Goal: Transaction & Acquisition: Download file/media

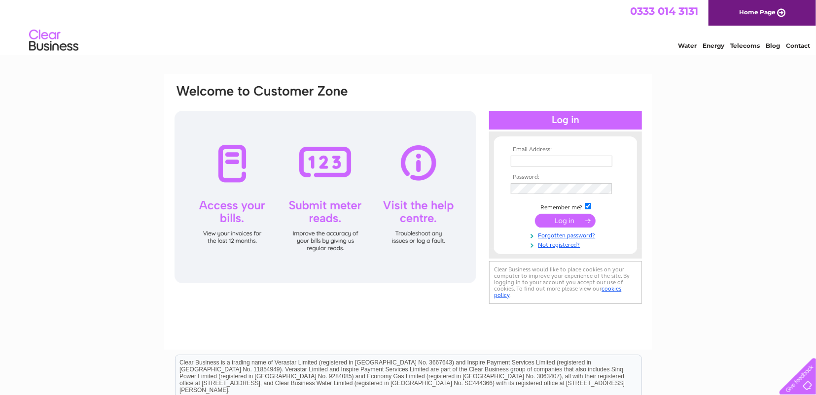
type input "nicola.mckane@outlook.com"
click at [556, 220] on input "submit" at bounding box center [565, 221] width 61 height 14
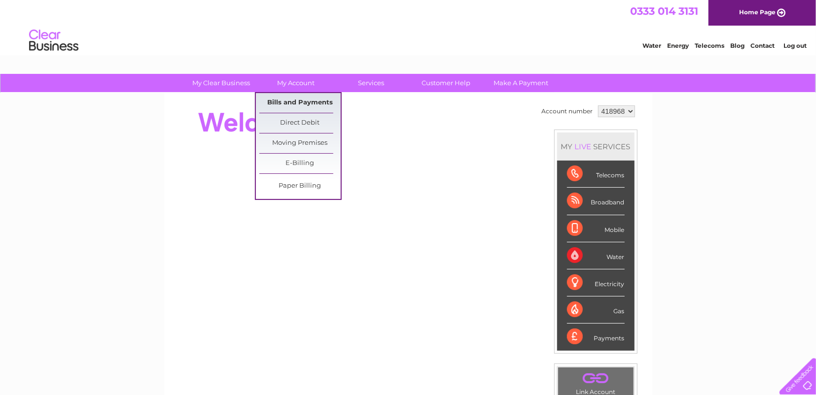
click at [294, 99] on link "Bills and Payments" at bounding box center [299, 103] width 81 height 20
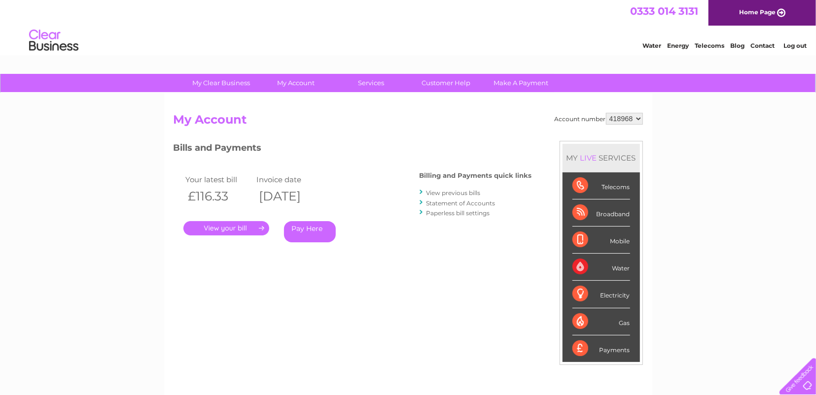
click at [242, 228] on link "." at bounding box center [226, 228] width 86 height 14
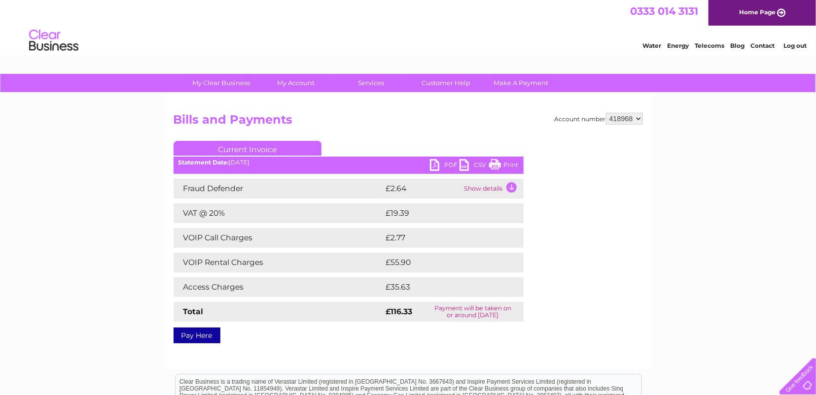
click at [477, 187] on td "Show details" at bounding box center [493, 189] width 62 height 20
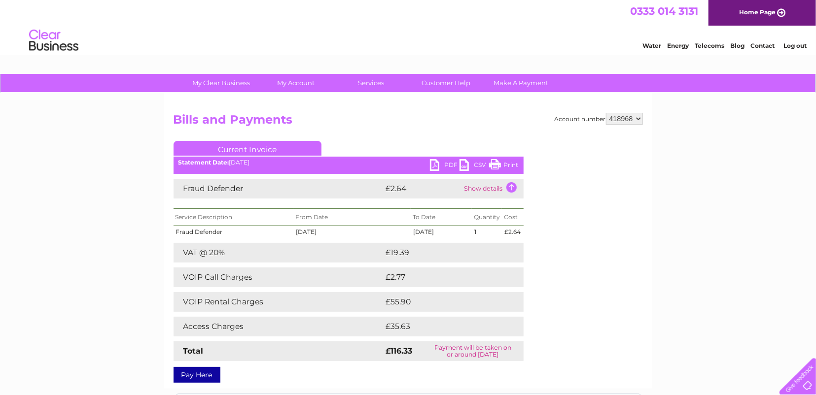
click at [477, 187] on td "Show details" at bounding box center [493, 189] width 62 height 20
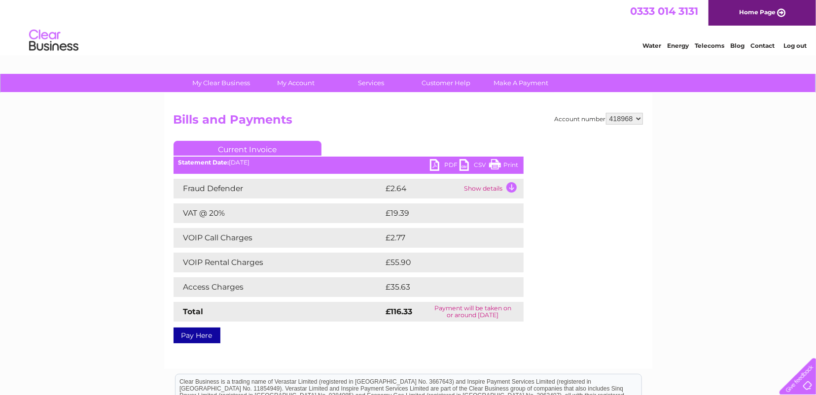
click at [437, 166] on link "PDF" at bounding box center [445, 166] width 30 height 14
click at [447, 166] on link "PDF" at bounding box center [445, 166] width 30 height 14
